Goal: Task Accomplishment & Management: Manage account settings

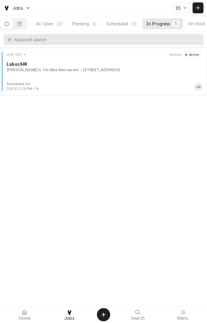
click at [139, 71] on div "[PERSON_NAME]'s Tex Mex Restaurant [STREET_ADDRESS]" at bounding box center [104, 69] width 195 height 5
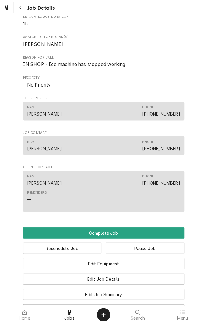
scroll to position [257, 0]
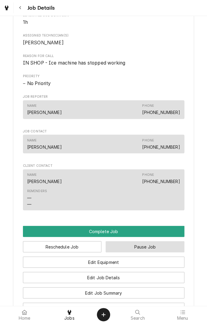
click at [150, 252] on button "Pause Job" at bounding box center [144, 246] width 79 height 11
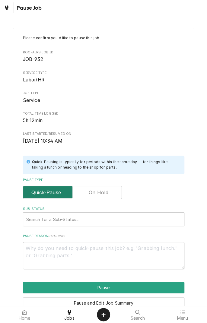
click at [112, 194] on input "Pause Type" at bounding box center [72, 192] width 93 height 13
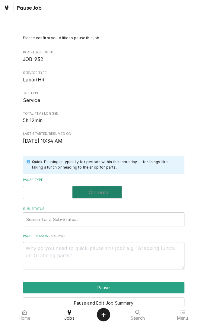
checkbox input "true"
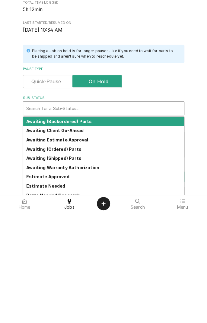
click at [70, 241] on strong "Awaiting Client Go-Ahead" at bounding box center [54, 241] width 57 height 5
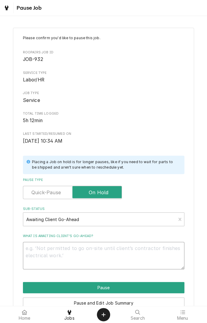
click at [140, 250] on textarea "What is awaiting client’s go-ahead?" at bounding box center [103, 255] width 161 height 27
type textarea "x"
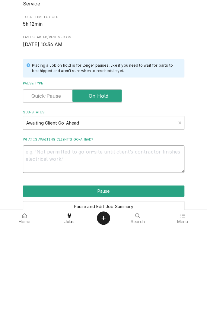
type textarea "R"
type textarea "x"
type textarea "Re"
type textarea "x"
type textarea "Rem"
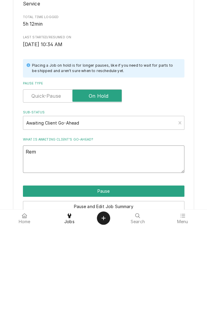
type textarea "x"
type textarea "Removed"
type textarea "x"
type textarea "Removed f"
type textarea "x"
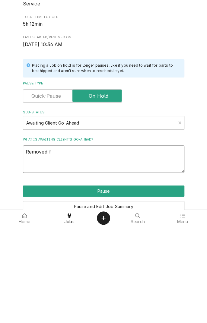
type textarea "Removed fr"
type textarea "x"
type textarea "Removed fre"
type textarea "x"
type textarea "Removed free"
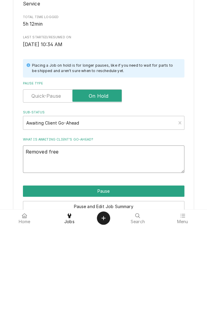
type textarea "x"
type textarea "Removed freeo"
type textarea "x"
type textarea "Removed free"
type textarea "x"
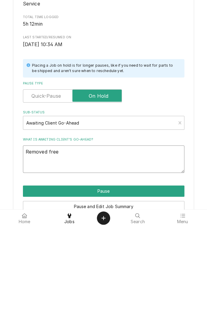
type textarea "Removed fre"
type textarea "x"
type textarea "Removed fr"
type textarea "x"
type textarea "Removed fre"
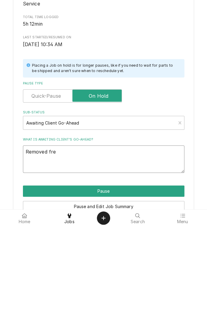
type textarea "x"
type textarea "Removed freo"
type textarea "x"
type textarea "Removed Freon"
type textarea "x"
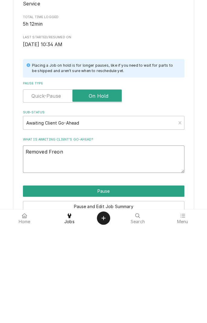
type textarea "Removed Freon a"
type textarea "x"
type textarea "Removed Freon an"
type textarea "x"
type textarea "Removed Freon and"
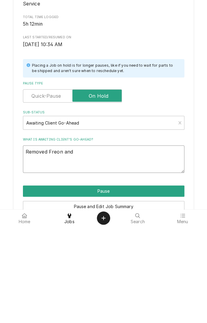
type textarea "x"
type textarea "Removed Freon and"
type textarea "x"
type textarea "Removed Freon and r"
type textarea "x"
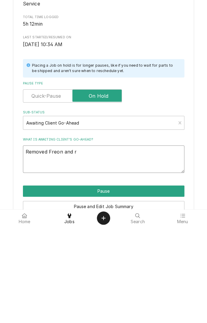
type textarea "Removed Freon and re"
type textarea "x"
type textarea "Removed Freon and rec"
type textarea "x"
type textarea "Removed Freon and rech"
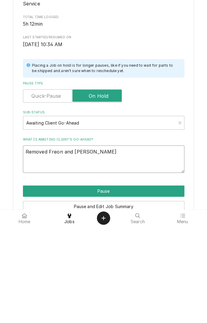
type textarea "x"
type textarea "Removed Freon and recharged"
type textarea "x"
type textarea "Removed Freon and recharged w"
type textarea "x"
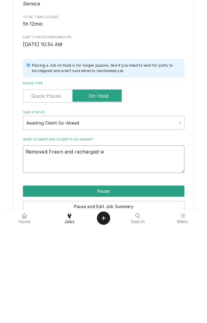
type textarea "Removed Freon and recharged wi"
type textarea "x"
type textarea "Removed Freon and recharged wit"
type textarea "x"
type textarea "Removed Freon and recharged with"
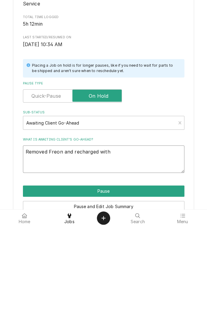
type textarea "x"
type textarea "Removed Freon and recharged with"
type textarea "x"
type textarea "Removed Freon and recharged with 1"
type textarea "x"
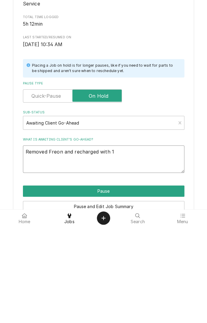
type textarea "Removed Freon and recharged with 18"
type textarea "x"
type textarea "Removed Freon and recharged with 18o"
type textarea "x"
type textarea "Removed Freon and recharged with 18oz"
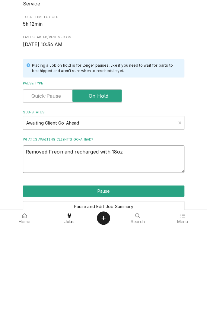
type textarea "x"
type textarea "Removed Freon and recharged with 18oz"
type textarea "x"
type textarea "Removed Freon and recharged with 18oz h"
type textarea "x"
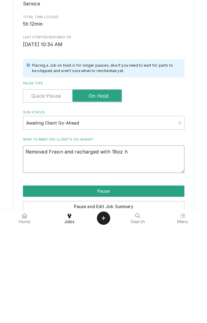
type textarea "Removed Freon and recharged with 18oz ha"
type textarea "x"
type textarea "Removed Freon and recharged with 18oz hav"
type textarea "x"
type textarea "Removed Freon and recharged with 18oz have"
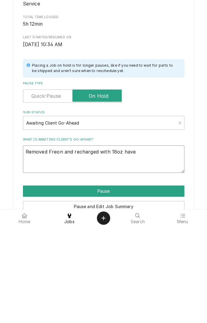
type textarea "x"
type textarea "Removed Freon and recharged with 18oz have"
type textarea "x"
type textarea "Removed Freon and recharged with 18oz have w"
type textarea "x"
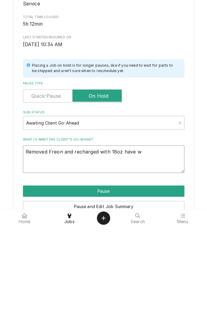
type textarea "Removed Freon and recharged with 18oz have"
type textarea "x"
type textarea "Removed Freon and recharged with 18oz have n"
type textarea "x"
type textarea "Removed Freon and recharged with 18oz have no"
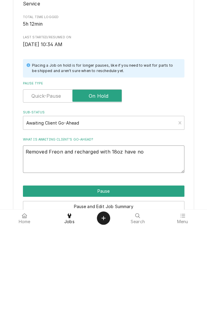
type textarea "x"
type textarea "Removed Freon and recharged with 18oz have nor"
type textarea "x"
type textarea "Removed Freon and recharged with 18oz have no"
type textarea "x"
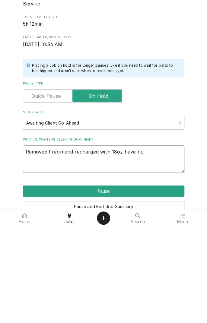
type textarea "Removed Freon and recharged with 18oz have not"
type textarea "x"
type textarea "Removed Freon and recharged with 18oz have not"
type textarea "x"
type textarea "Removed Freon and recharged with 18oz have not g"
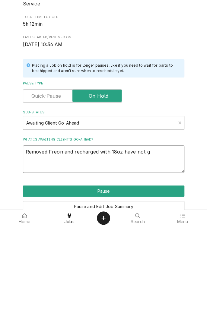
type textarea "x"
type textarea "Removed Freon and recharged with 18oz have not go"
type textarea "x"
type textarea "Removed Freon and recharged with 18oz have not goy"
type textarea "x"
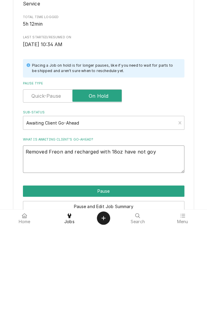
type textarea "Removed Freon and recharged with 18oz have not goyt"
type textarea "x"
type textarea "Removed Freon and recharged with 18oz have not goytt"
type textarea "x"
type textarea "Removed Freon and recharged with 18oz have not gotten"
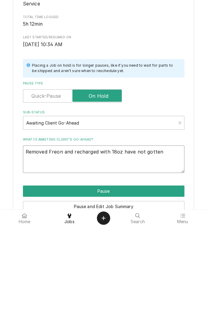
type textarea "x"
type textarea "Removed Freon and recharged with 18oz have not gotten a"
type textarea "x"
type textarea "Removed Freon and recharged with 18oz have not gotten an"
type textarea "x"
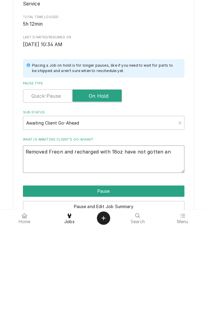
type textarea "Removed Freon and recharged with 18oz have not gotten and"
type textarea "x"
type textarea "Removed Freon and recharged with 18oz have not gotten and"
type textarea "x"
type textarea "Removed Freon and recharged with 18oz have not gotten and a"
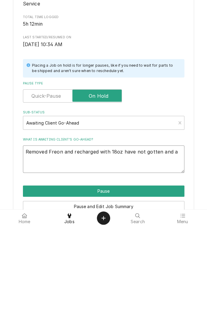
type textarea "x"
type textarea "Removed Freon and recharged with 18oz have not gotten and al"
type textarea "x"
type textarea "Removed Freon and recharged with 18oz have not gotten and ala"
type textarea "x"
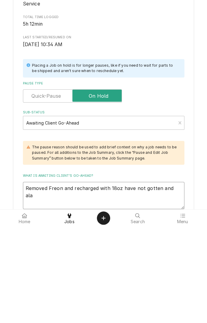
type textarea "Removed Freon and recharged with 18oz have not gotten and alarm"
type textarea "x"
type textarea "Removed Freon and recharged with 18oz have not gotten and alarm b"
type textarea "x"
type textarea "Removed Freon and recharged with 18oz have not gotten and alarm bu"
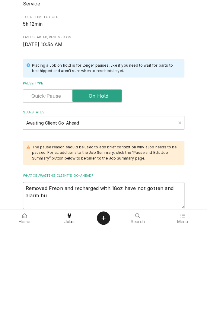
type textarea "x"
type textarea "Removed Freon and recharged with 18oz have not gotten and alarm bur"
type textarea "x"
type textarea "Removed Freon and recharged with 18oz have not gotten and alarm bu"
type textarea "x"
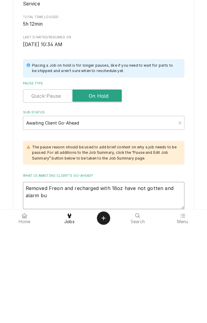
type textarea "Removed Freon and recharged with 18oz have not gotten and alarm but"
type textarea "x"
type textarea "Removed Freon and recharged with 18oz have not gotten and alarm but"
type textarea "x"
type textarea "Removed Freon and recharged with 18oz have not gotten and alarm but t"
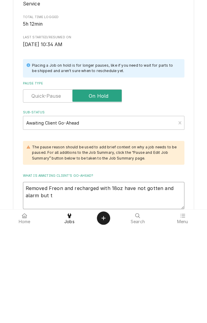
type textarea "x"
type textarea "Removed Freon and recharged with 18oz have not gotten and alarm but tx"
type textarea "x"
type textarea "Removed Freon and recharged with 18oz have not gotten and alarm but txv"
type textarea "x"
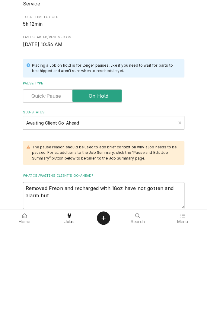
type textarea "Removed Freon and recharged with 18oz have not gotten and alarm but tx"
type textarea "x"
type textarea "Removed Freon and recharged with 18oz have not gotten and alarm but tx"
type textarea "x"
type textarea "Removed Freon and recharged with 18oz have not gotten and alarm but txv"
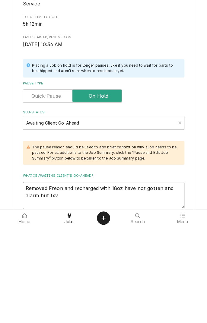
type textarea "x"
type textarea "Removed Freon and recharged with 18oz have not gotten and alarm but txv"
type textarea "x"
type textarea "Removed Freon and recharged with 18oz have not gotten and alarm but txv s"
type textarea "x"
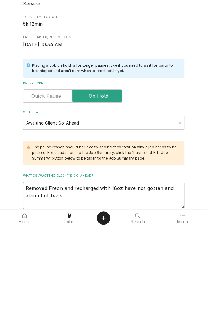
type textarea "Removed Freon and recharged with 18oz have not gotten and alarm but txv st"
type textarea "x"
type textarea "Removed Freon and recharged with 18oz have not gotten and alarm but txv still"
type textarea "x"
type textarea "Removed Freon and recharged with 18oz have not gotten and alarm but txv still f"
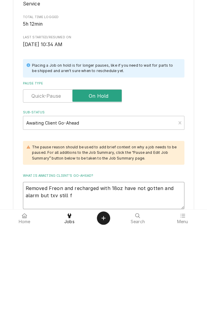
type textarea "x"
type textarea "Removed Freon and recharged with 18oz have not gotten and alarm but txv still fr"
type textarea "x"
type textarea "Removed Freon and recharged with 18oz have not gotten and alarm but txv still f…"
type textarea "x"
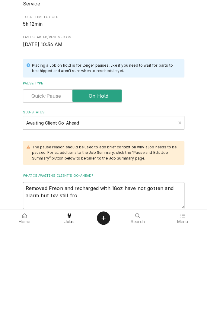
type textarea "Removed Freon and recharged with 18oz have not gotten and alarm but txv still f…"
type textarea "x"
type textarea "Removed Freon and recharged with 18oz have not gotten and alarm but txv still f…"
type textarea "x"
type textarea "Removed Freon and recharged with 18oz have not gotten and alarm but txv still f…"
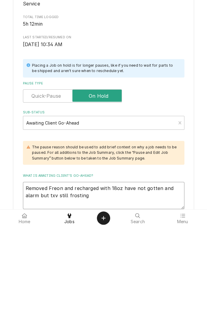
type textarea "x"
type textarea "Removed Freon and recharged with 18oz have not gotten and alarm but txv still f…"
type textarea "x"
type textarea "Removed Freon and recharged with 18oz have not gotten and alarm but txv still f…"
type textarea "x"
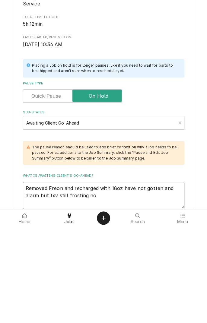
type textarea "Removed Freon and recharged with 18oz have not gotten and alarm but txv still f…"
type textarea "x"
type textarea "Removed Freon and recharged with 18oz have not gotten and alarm but txv still f…"
type textarea "x"
type textarea "Removed Freon and recharged with 18oz have not gotten and alarm but txv still f…"
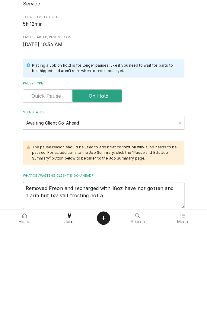
type textarea "x"
type textarea "Removed Freon and recharged with 18oz have not gotten and alarm but txv still f…"
type textarea "x"
type textarea "Removed Freon and recharged with 18oz have not gotten and alarm but txv still f…"
type textarea "x"
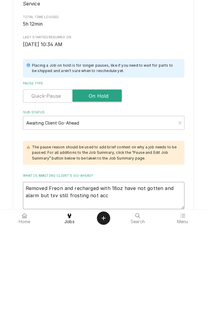
type textarea "Removed Freon and recharged with 18oz have not gotten and alarm but txv still f…"
type textarea "x"
type textarea "Removed Freon and recharged with 18oz have not gotten and alarm but txv still f…"
type textarea "x"
type textarea "Removed Freon and recharged with 18oz have not gotten and alarm but txv still f…"
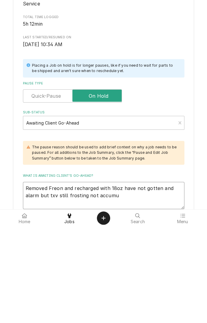
type textarea "x"
type textarea "Removed Freon and recharged with 18oz have not gotten and alarm but txv still f…"
type textarea "x"
type textarea "Removed Freon and recharged with 18oz have not gotten and alarm but txv still f…"
type textarea "x"
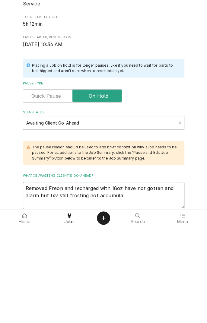
type textarea "Removed Freon and recharged with 18oz have not gotten and alarm but txv still f…"
type textarea "x"
type textarea "Removed Freon and recharged with 18oz have not gotten and alarm but txv still f…"
type textarea "x"
type textarea "Removed Freon and recharged with 18oz have not gotten and alarm but txv still f…"
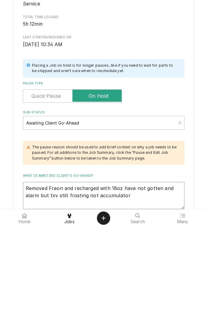
type textarea "x"
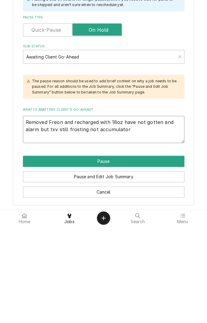
scroll to position [67, 0]
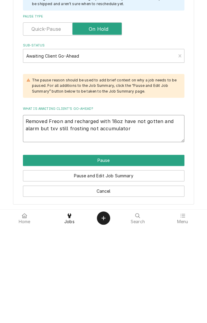
type textarea "Removed Freon and recharged with 18oz have not gotten and alarm but txv still f…"
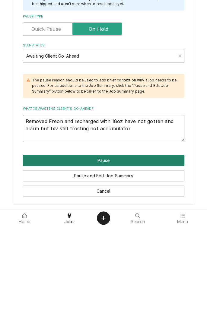
click at [156, 258] on button "Pause" at bounding box center [103, 256] width 161 height 11
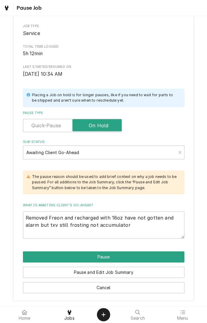
type textarea "x"
